Goal: Book appointment/travel/reservation

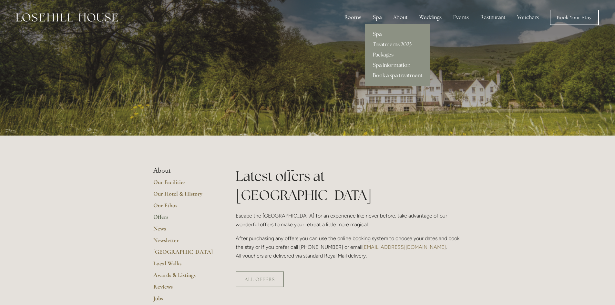
click at [377, 31] on link "Spa" at bounding box center [397, 34] width 65 height 10
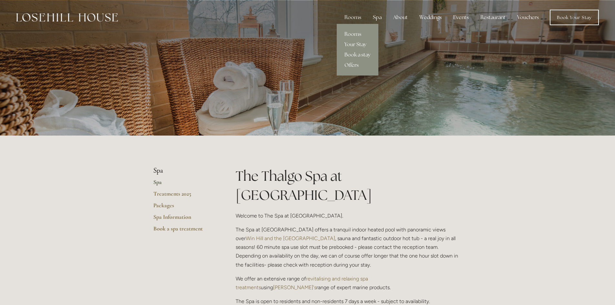
click at [357, 47] on link "Your Stay" at bounding box center [358, 44] width 42 height 10
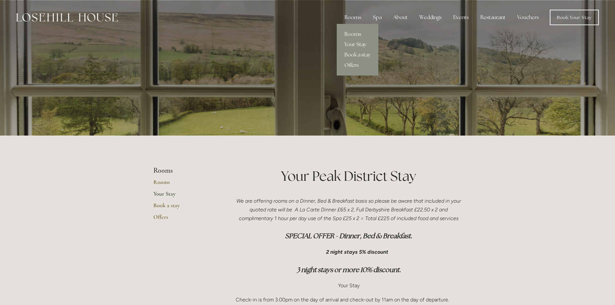
click at [352, 33] on link "Rooms" at bounding box center [358, 34] width 42 height 10
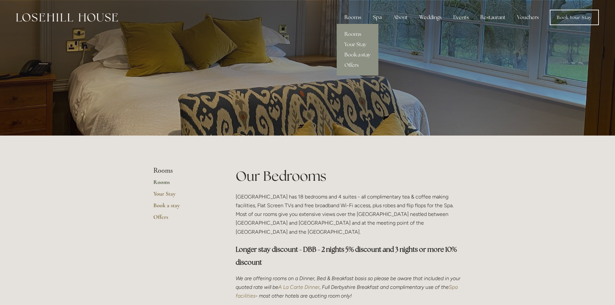
click at [367, 54] on link "Book a stay" at bounding box center [358, 55] width 42 height 10
